Goal: Task Accomplishment & Management: Manage account settings

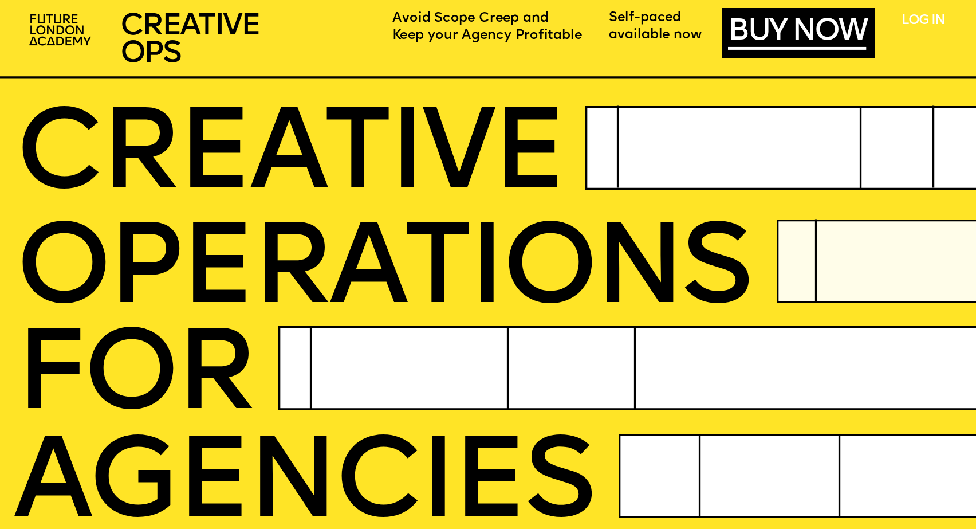
click at [926, 19] on link "LOG IN" at bounding box center [922, 20] width 43 height 13
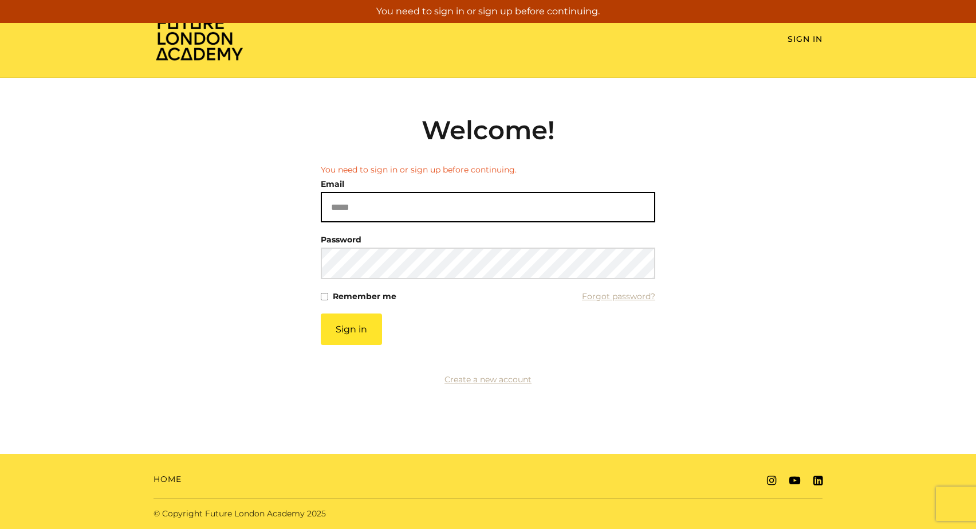
click at [392, 202] on input "Email" at bounding box center [488, 207] width 334 height 30
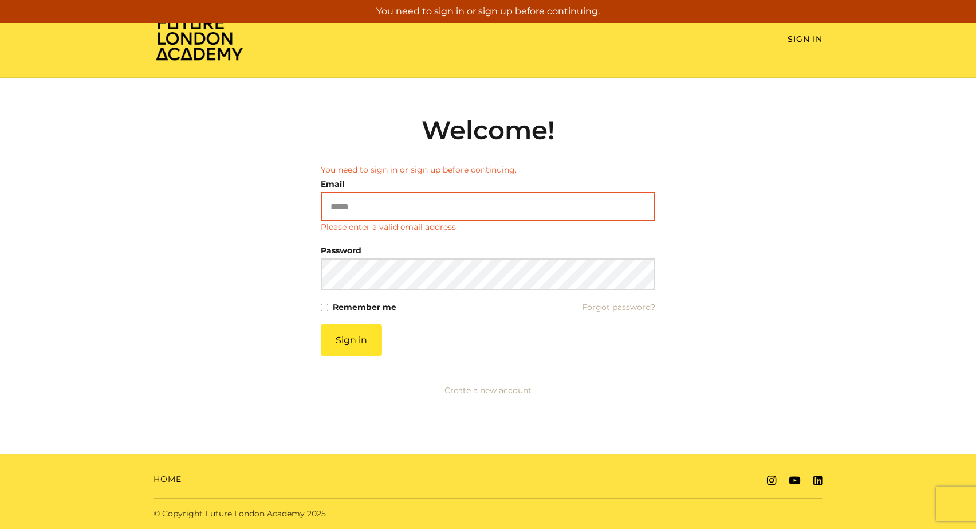
type input "**********"
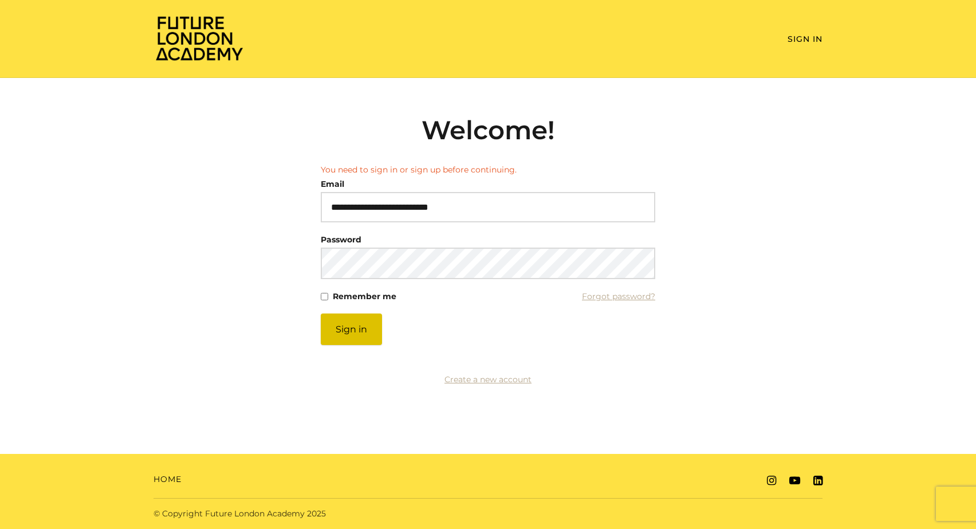
click at [361, 332] on button "Sign in" at bounding box center [351, 329] width 61 height 32
